Goal: Task Accomplishment & Management: Manage account settings

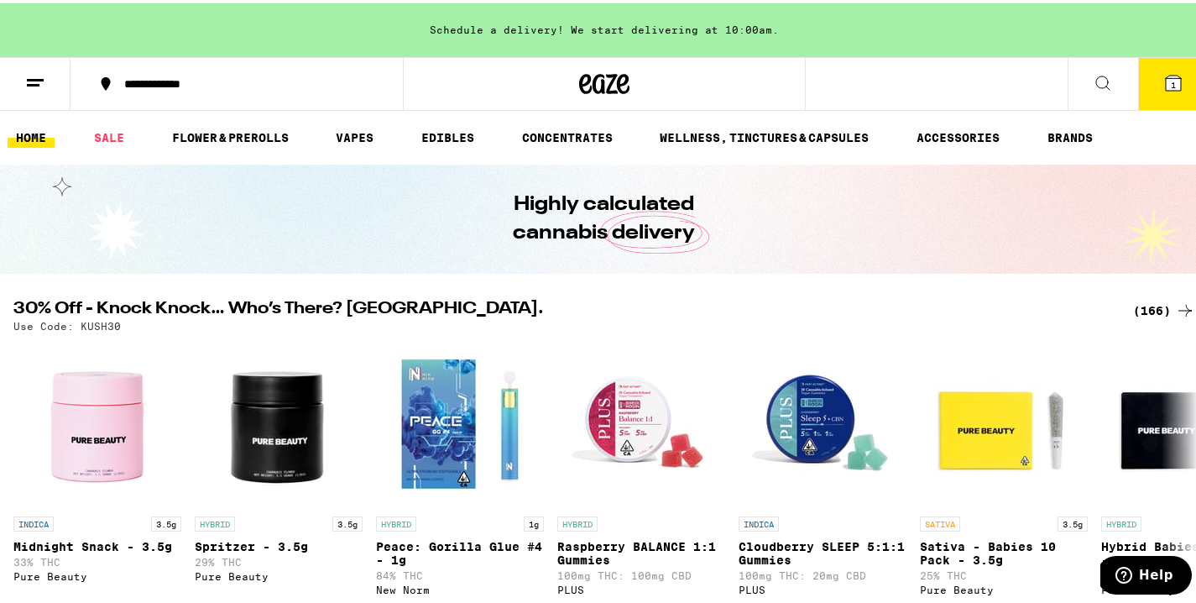
click at [27, 78] on icon at bounding box center [35, 80] width 20 height 20
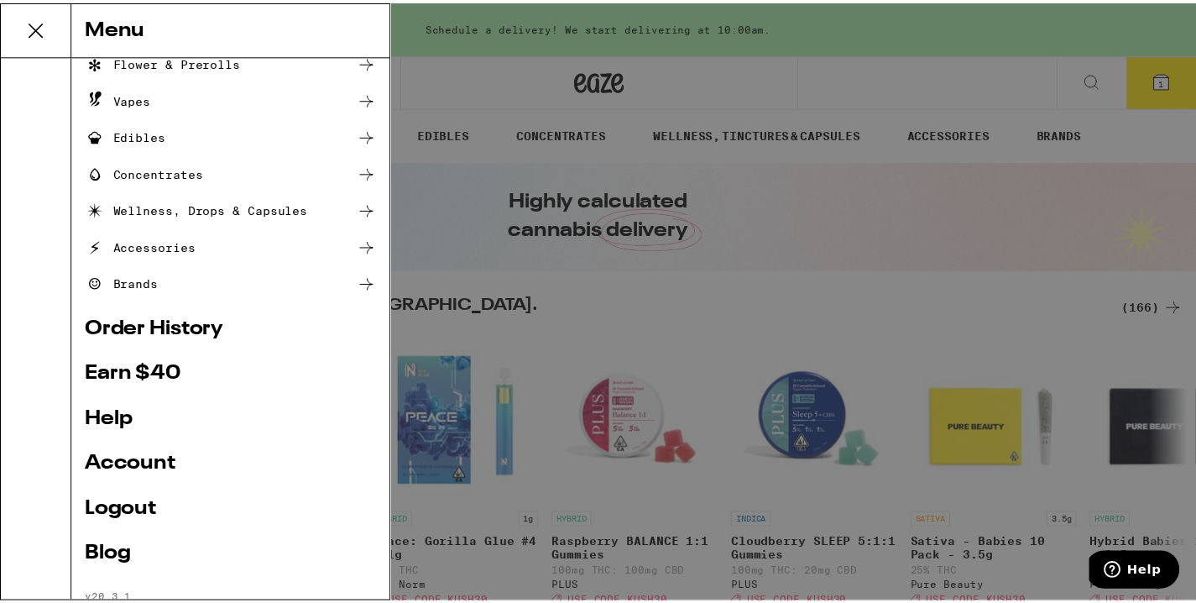
scroll to position [169, 0]
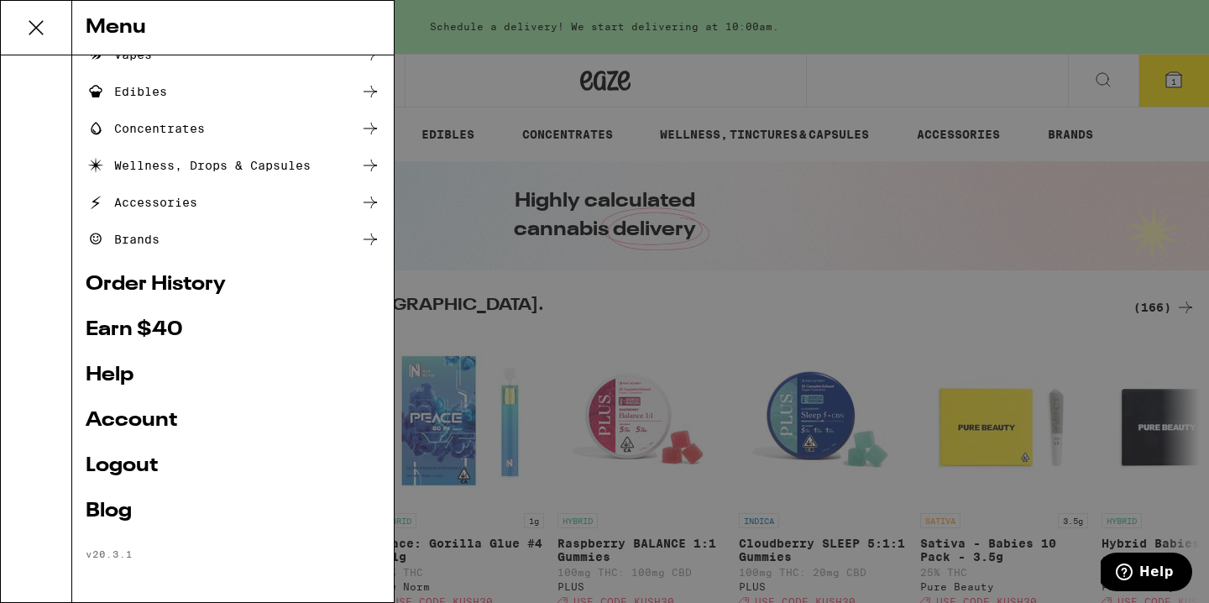
click at [162, 461] on link "Logout" at bounding box center [233, 466] width 295 height 20
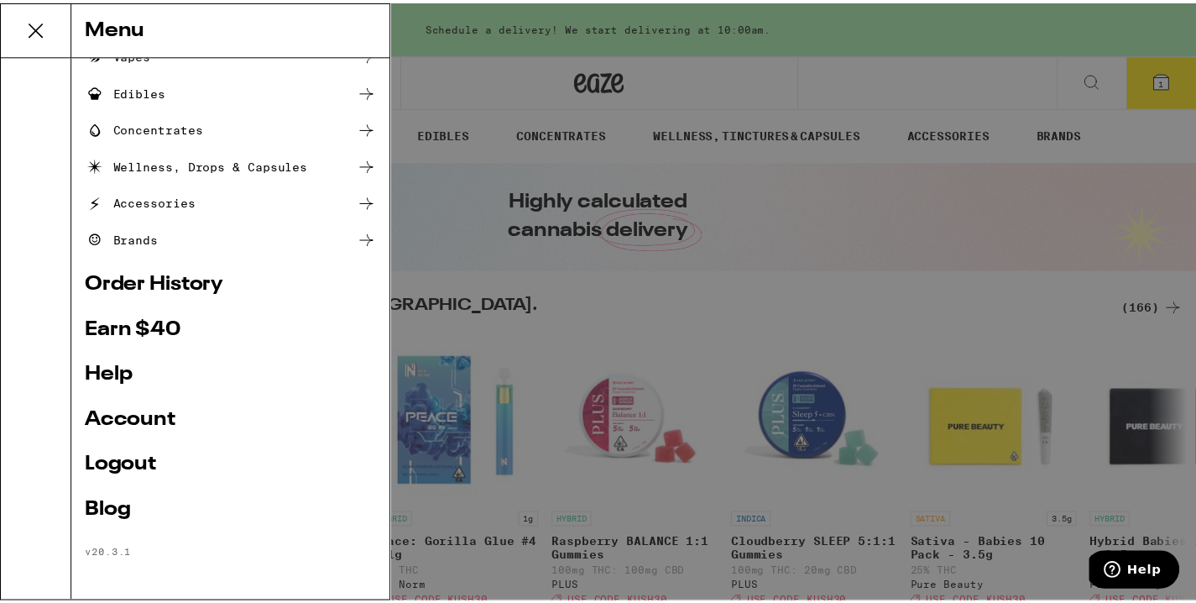
scroll to position [56, 0]
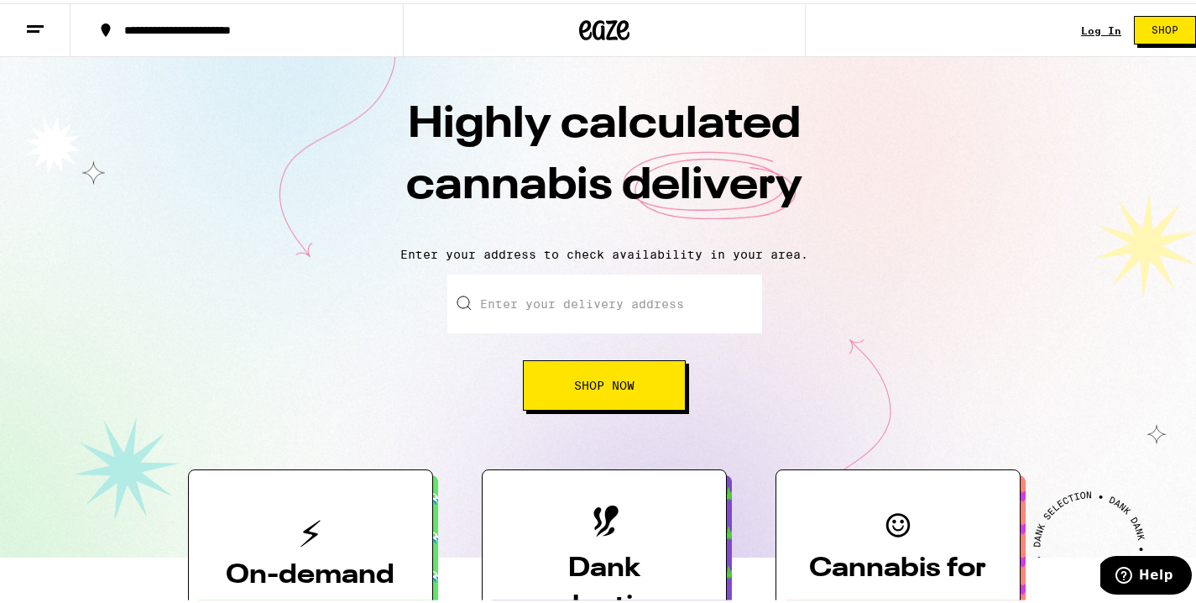
click at [1084, 25] on link "Log In" at bounding box center [1101, 27] width 40 height 11
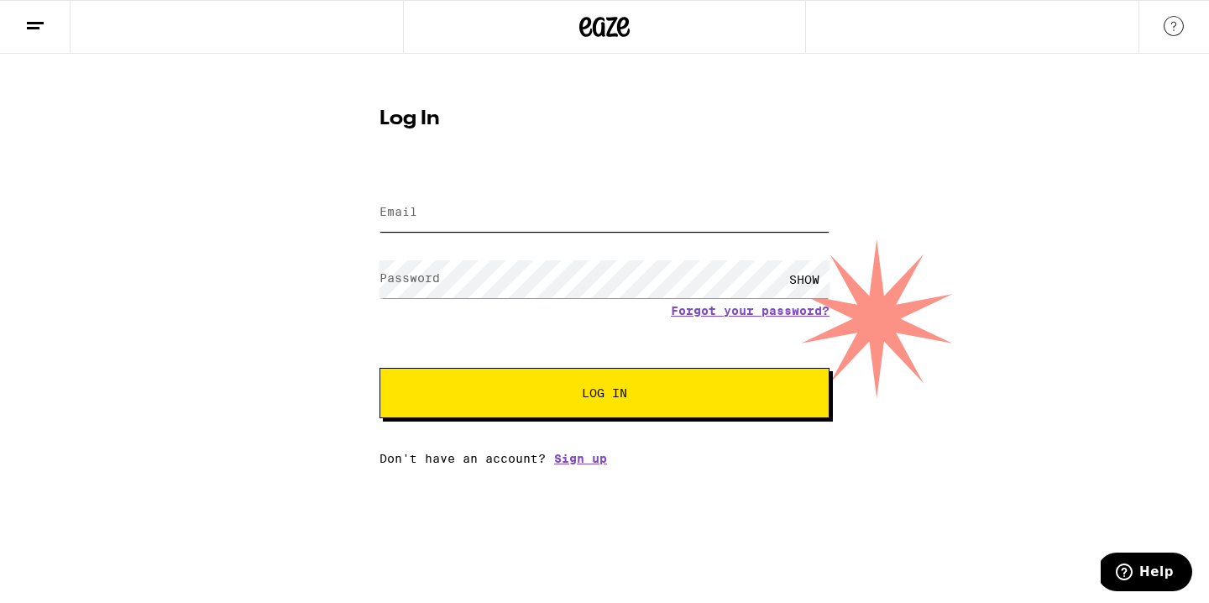
type input "[EMAIL_ADDRESS][DOMAIN_NAME]"
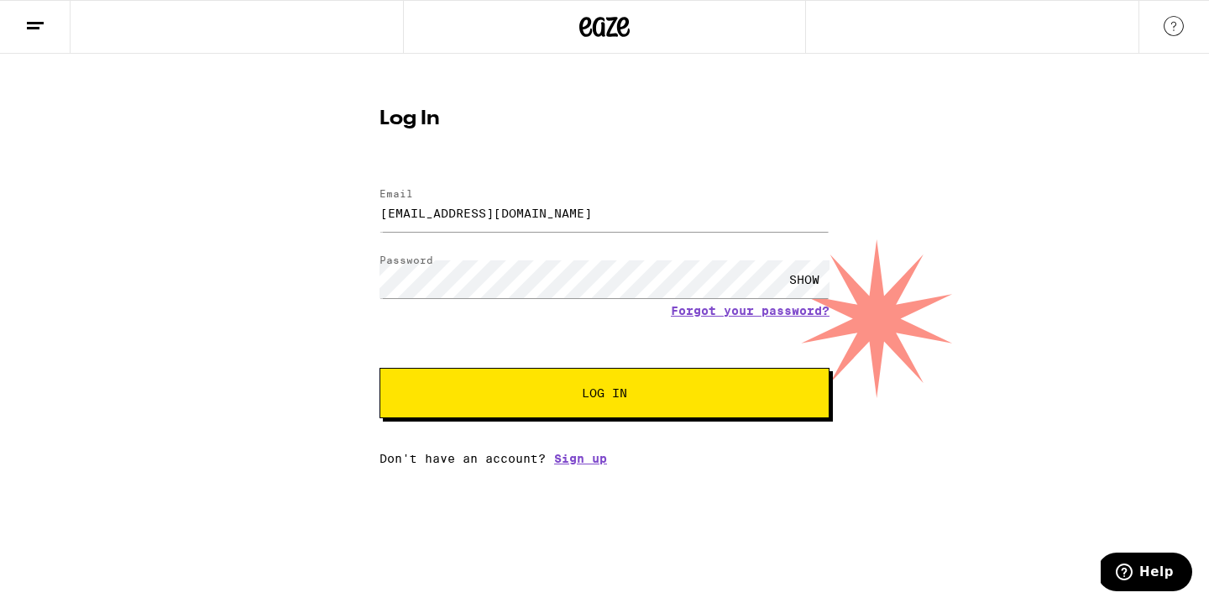
click at [699, 395] on span "Log In" at bounding box center [604, 393] width 314 height 12
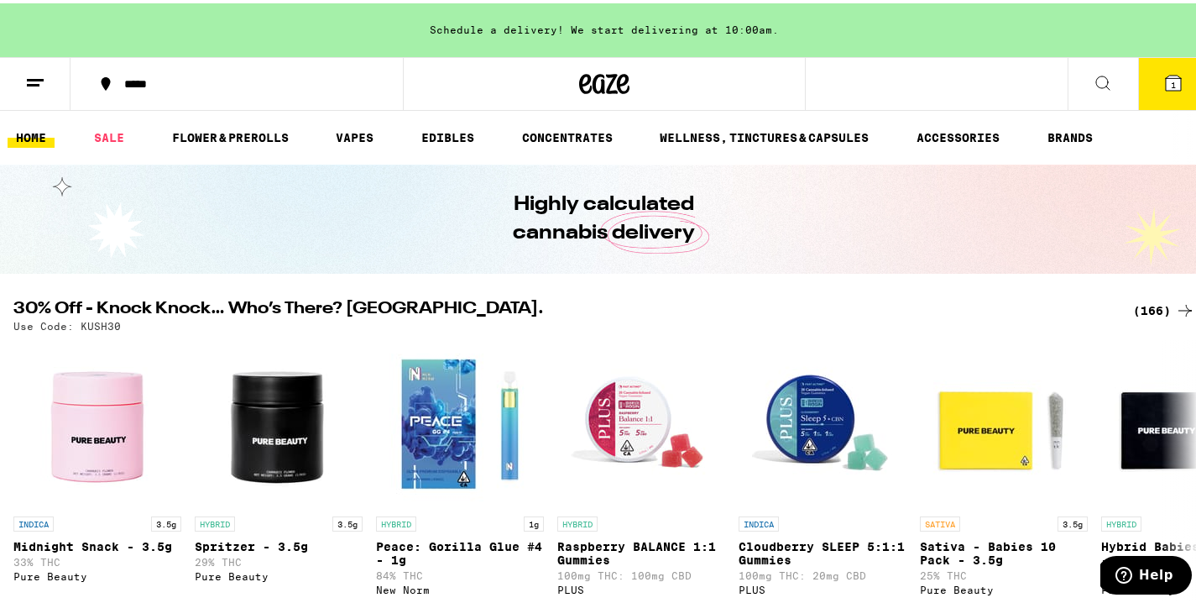
click at [33, 81] on line at bounding box center [33, 81] width 13 height 0
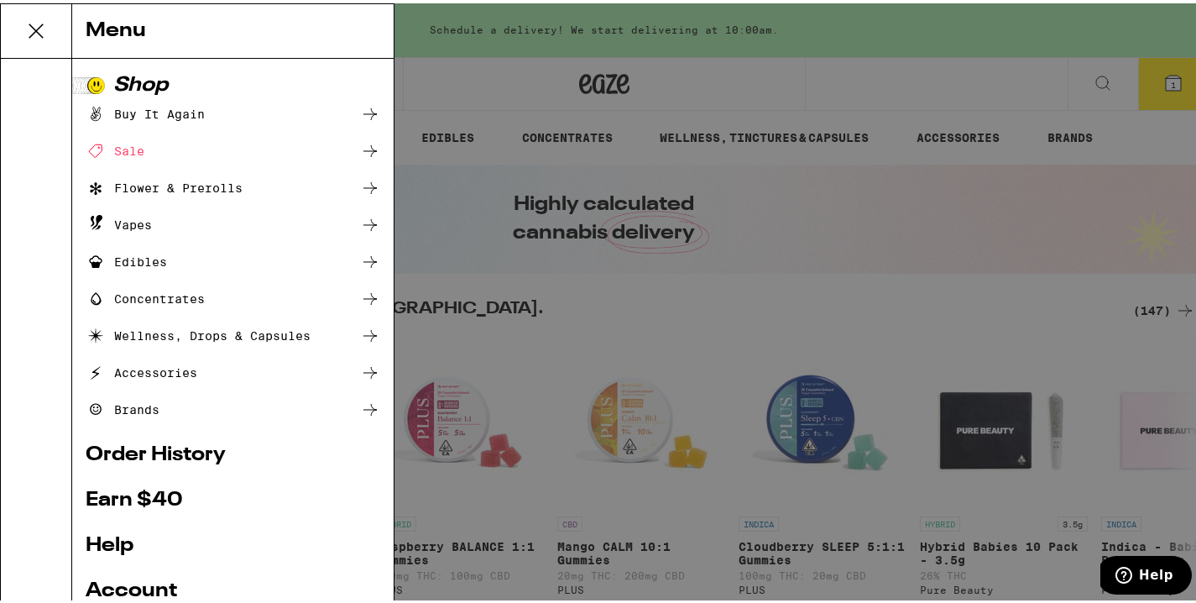
scroll to position [169, 0]
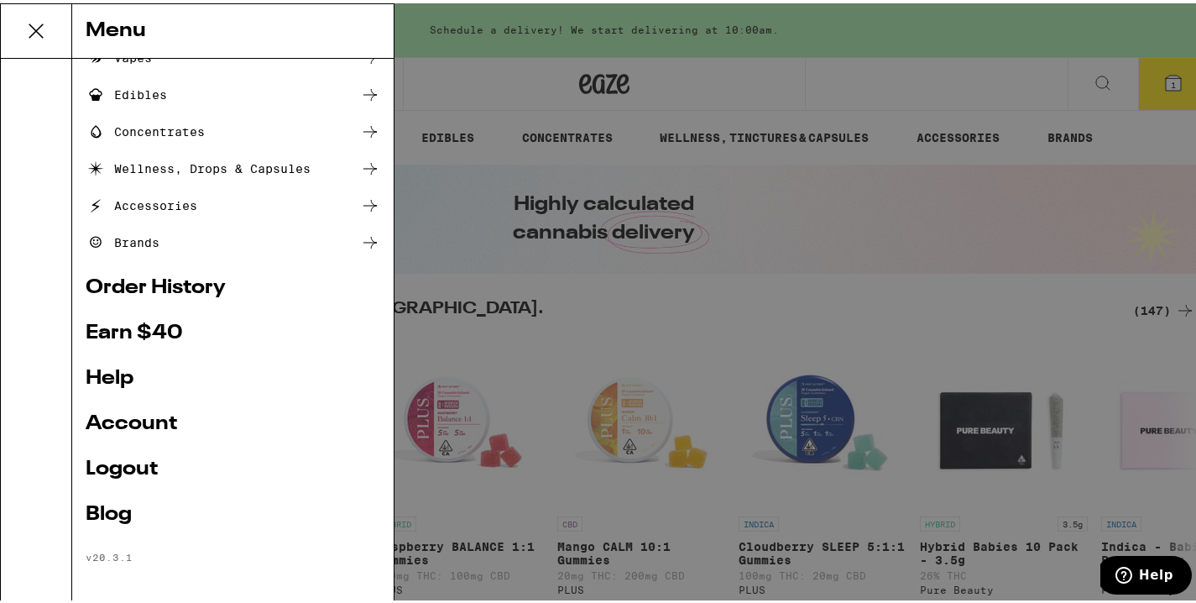
click at [134, 472] on link "Logout" at bounding box center [233, 466] width 295 height 20
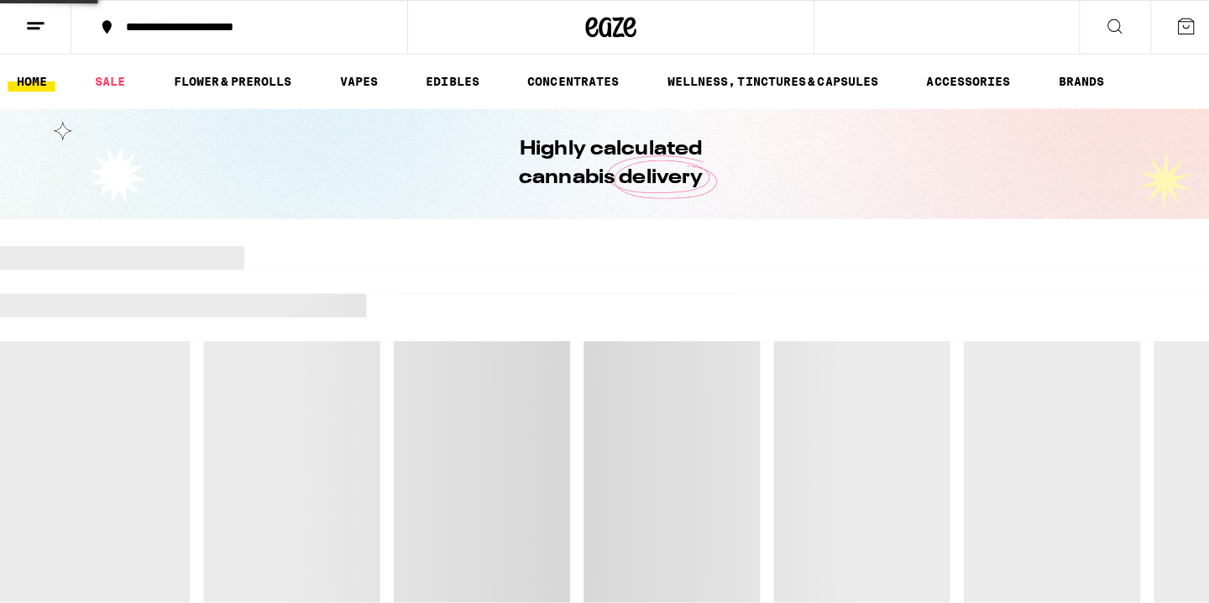
scroll to position [56, 0]
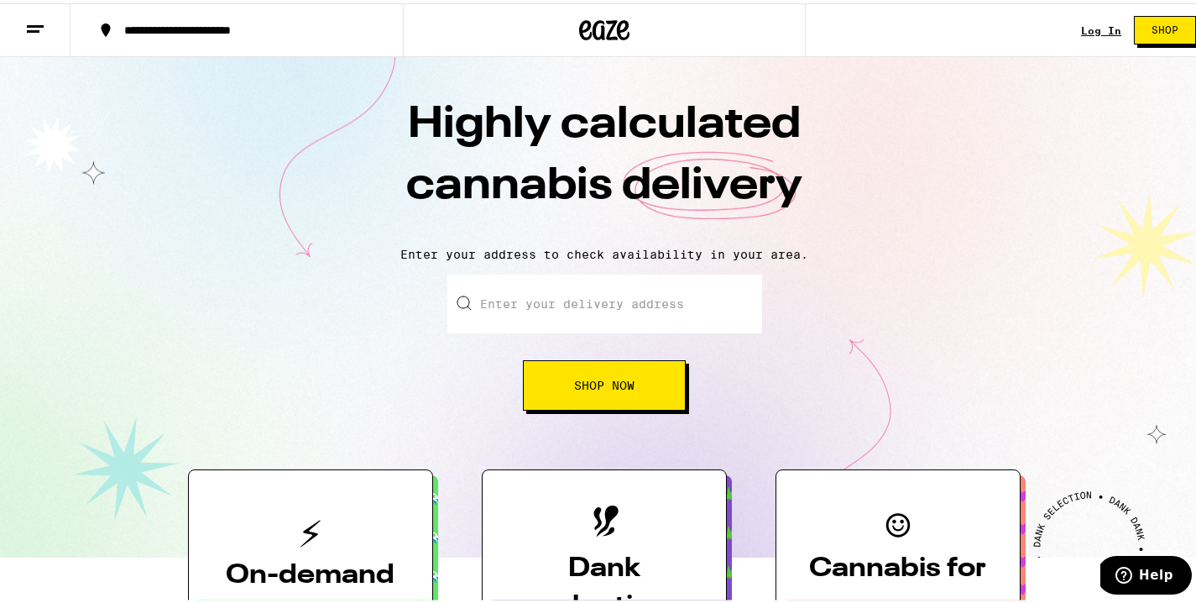
click at [1097, 29] on link "Log In" at bounding box center [1101, 27] width 40 height 11
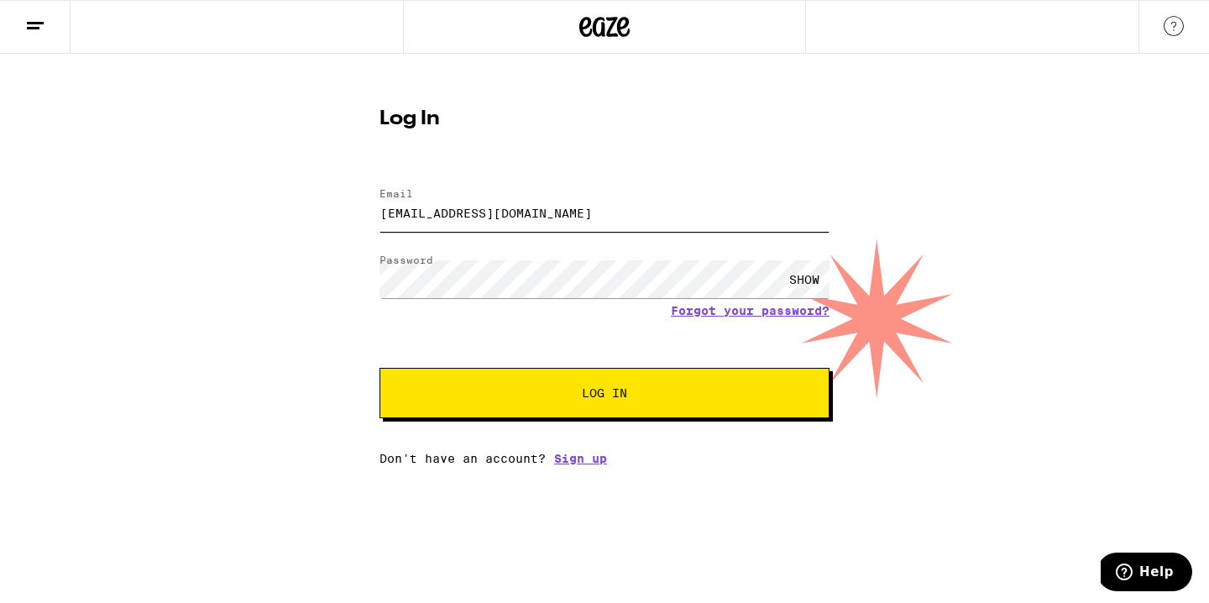
click at [508, 206] on input "[EMAIL_ADDRESS][DOMAIN_NAME]" at bounding box center [604, 213] width 450 height 38
type input "[EMAIL_ADDRESS][DOMAIN_NAME]"
click at [615, 389] on span "Log In" at bounding box center [604, 393] width 45 height 12
